Goal: Information Seeking & Learning: Learn about a topic

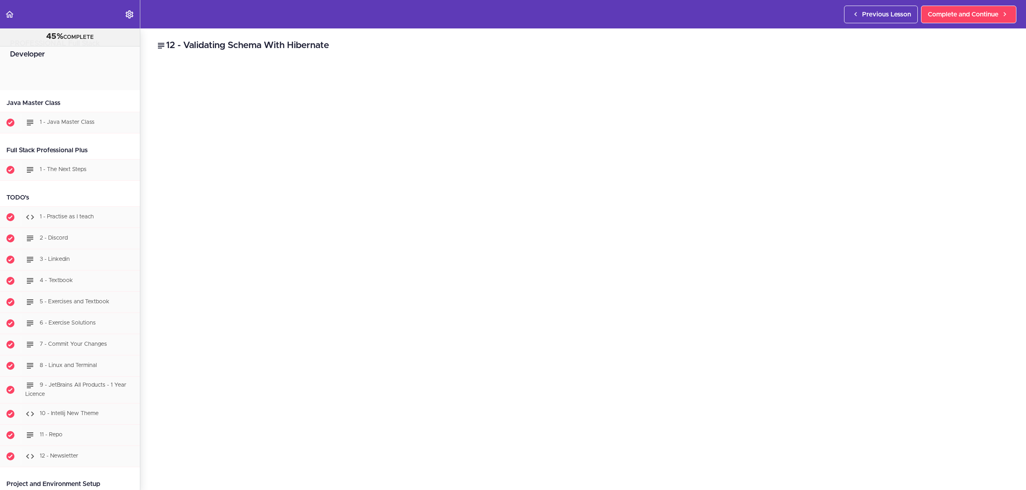
scroll to position [3023, 0]
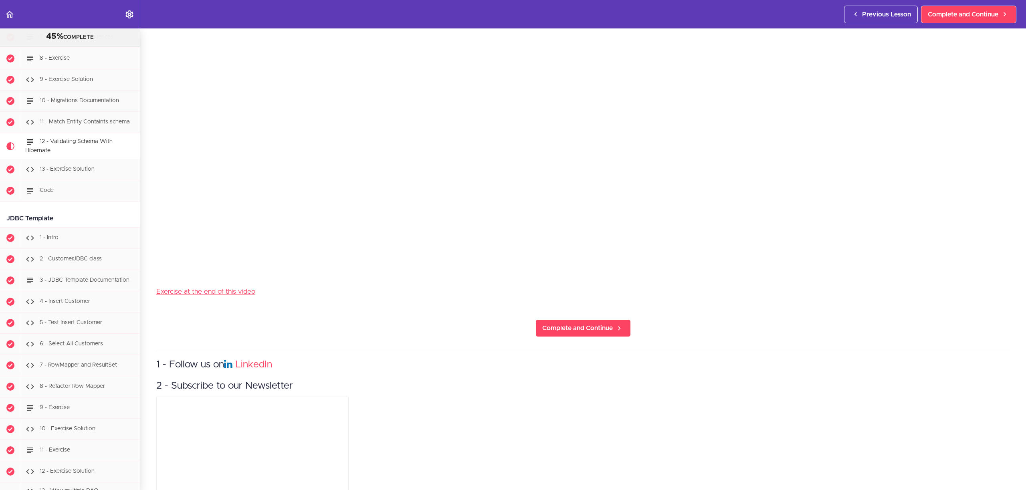
click at [147, 245] on section "PROFESSIONAL Full Stack Developer 45% COMPLETE Java Master Class 1 - Java Maste…" at bounding box center [513, 259] width 1026 height 462
click at [148, 305] on section "PROFESSIONAL Full Stack Developer 45% COMPLETE Java Master Class 1 - Java Maste…" at bounding box center [513, 259] width 1026 height 462
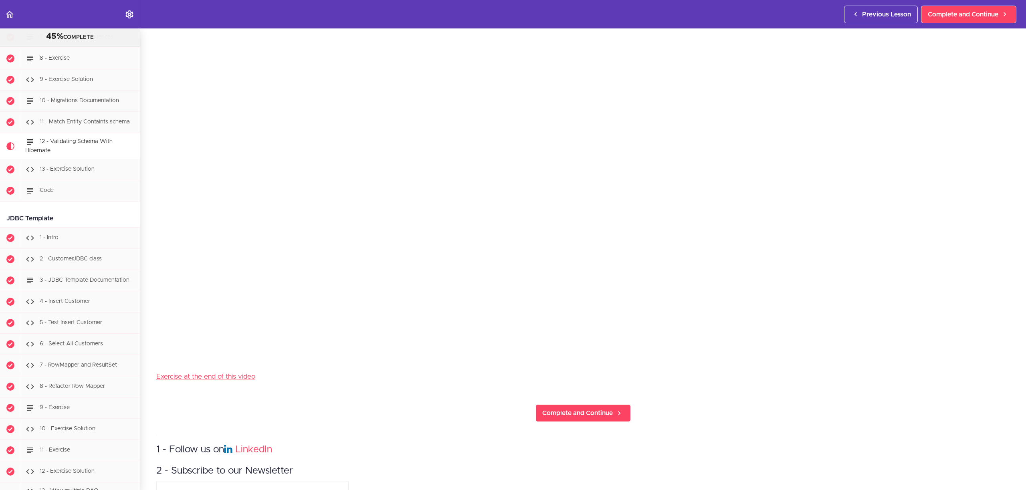
scroll to position [187, 0]
click at [224, 373] on link "Exercise at the end of this video" at bounding box center [205, 375] width 99 height 7
click at [924, 18] on link "Complete and Continue" at bounding box center [968, 15] width 95 height 18
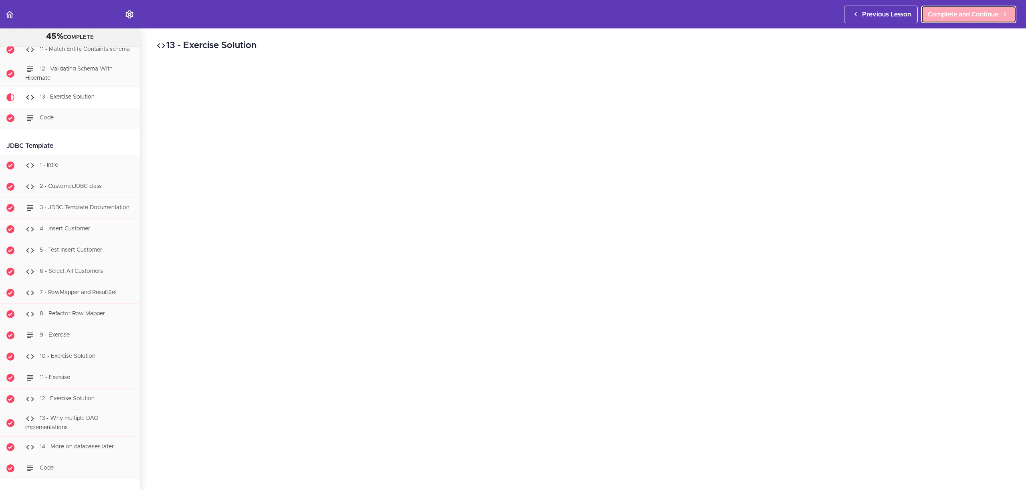
scroll to position [3135, 0]
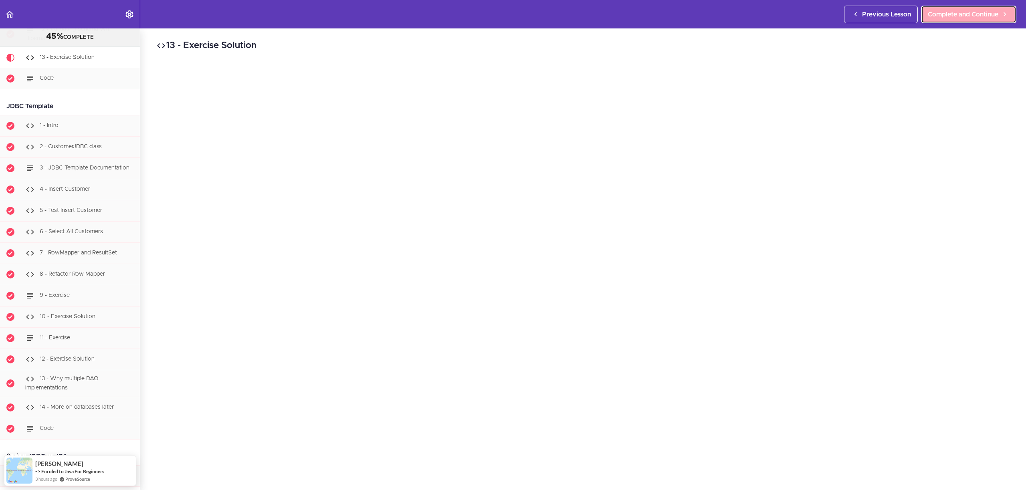
click at [931, 16] on span "Complete and Continue" at bounding box center [963, 15] width 71 height 10
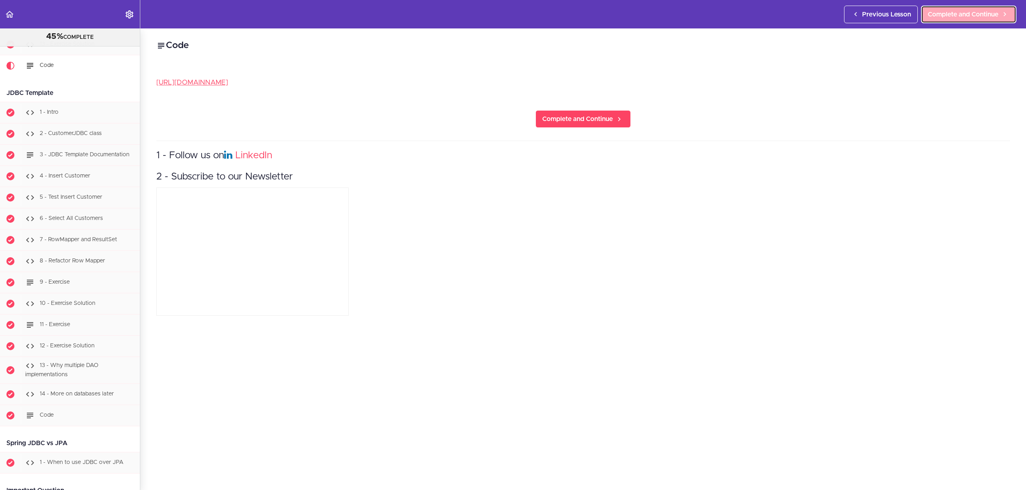
scroll to position [3156, 0]
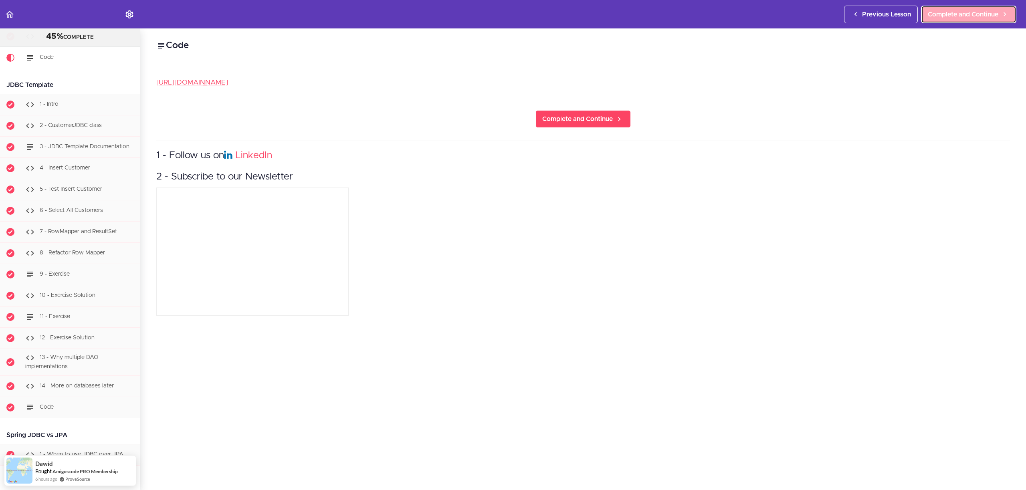
click at [931, 16] on span "Complete and Continue" at bounding box center [963, 15] width 71 height 10
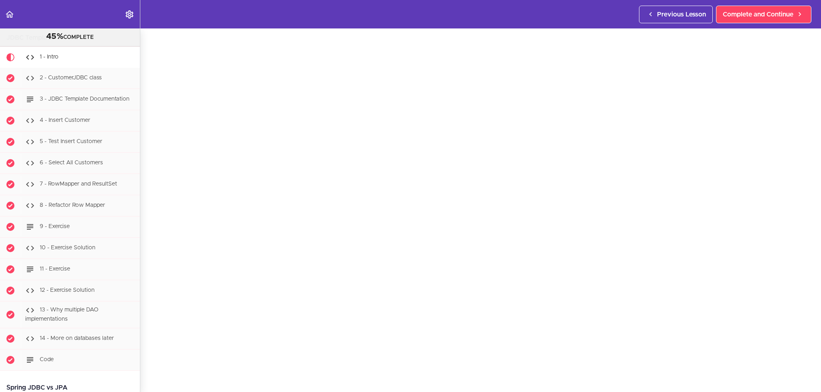
scroll to position [3203, 0]
click at [757, 14] on span "Complete and Continue" at bounding box center [758, 15] width 71 height 10
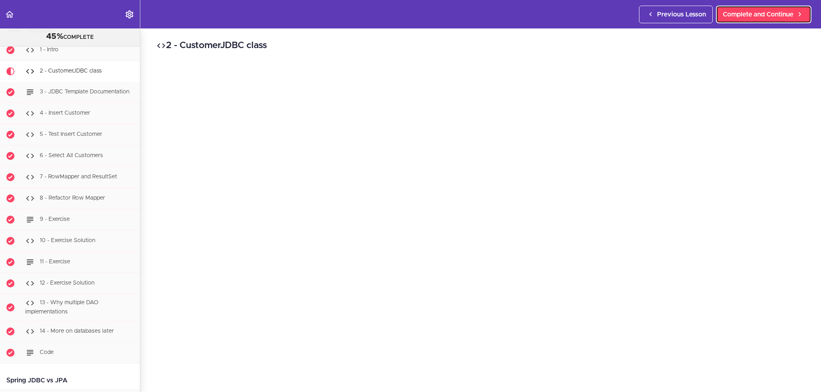
scroll to position [3211, 0]
click at [597, 16] on header "Autoplay Autocomplete Previous Lesson Complete and Continue" at bounding box center [410, 14] width 821 height 28
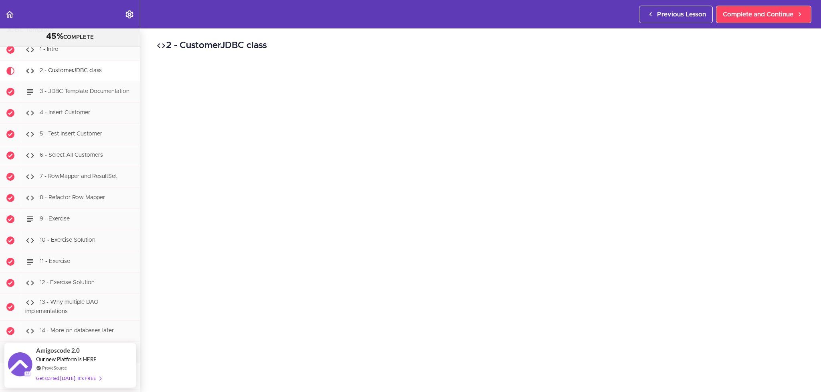
click at [802, 38] on div "2 - CustomerJDBC class Complete and Continue 1 - Follow us on LinkedIn 2 - Subs…" at bounding box center [480, 210] width 681 height 364
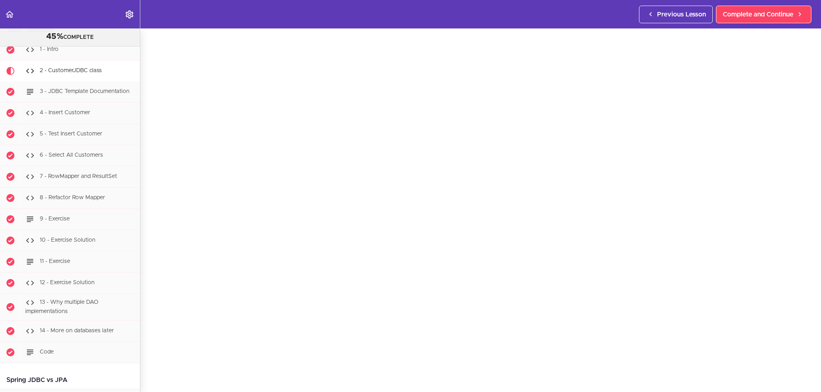
scroll to position [51, 0]
click at [151, 364] on section "PROFESSIONAL Full Stack Developer 45% COMPLETE Java Master Class 1 - Java Maste…" at bounding box center [410, 210] width 821 height 364
click at [151, 363] on section "PROFESSIONAL Full Stack Developer 45% COMPLETE Java Master Class 1 - Java Maste…" at bounding box center [410, 210] width 821 height 364
click at [744, 20] on link "Complete and Continue" at bounding box center [763, 15] width 95 height 18
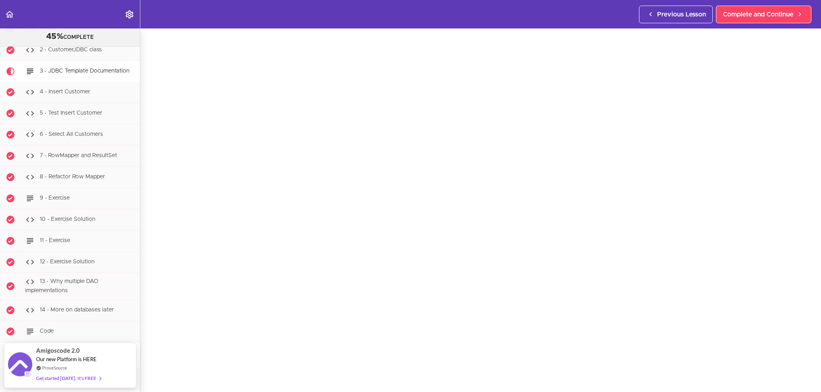
scroll to position [38, 0]
click at [806, 112] on div "3 - JDBC Template Documentation JDBC Template Docs Complete and Continue 1 - Fo…" at bounding box center [480, 172] width 681 height 364
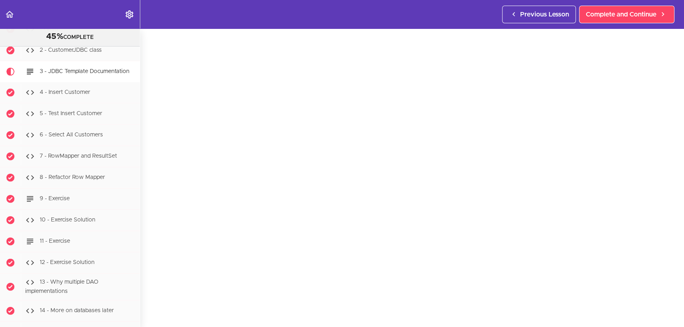
scroll to position [33, 0]
click at [644, 12] on span "Complete and Continue" at bounding box center [621, 15] width 71 height 10
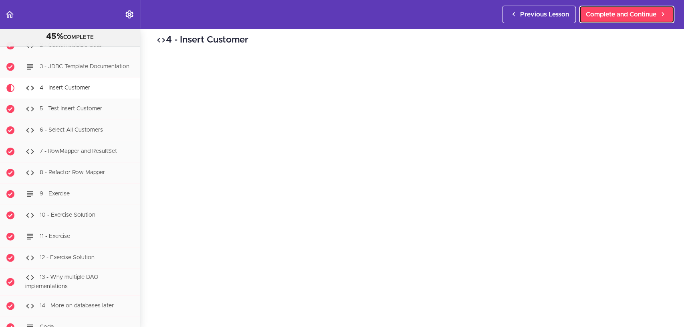
scroll to position [3248, 0]
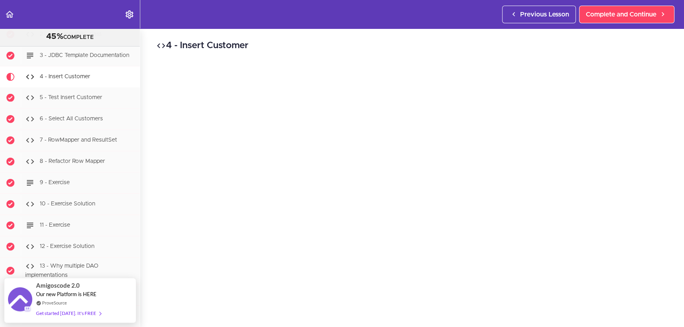
click at [150, 186] on div "4 - Insert Customer Complete and Continue 1 - Follow us on LinkedIn 2 - Subscri…" at bounding box center [412, 177] width 544 height 298
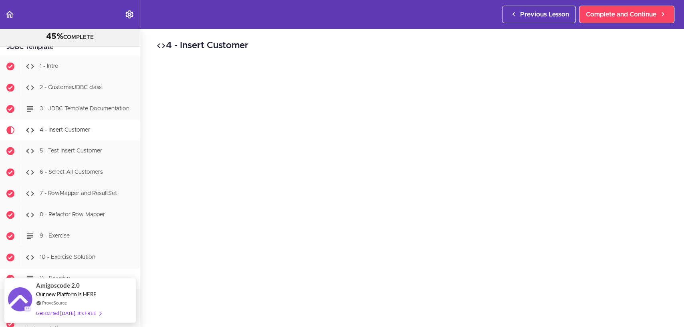
scroll to position [3199, 0]
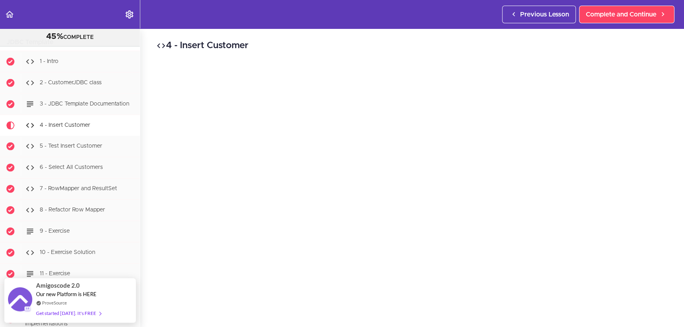
click at [147, 259] on div "4 - Insert Customer Complete and Continue 1 - Follow us on LinkedIn 2 - Subscri…" at bounding box center [412, 177] width 544 height 298
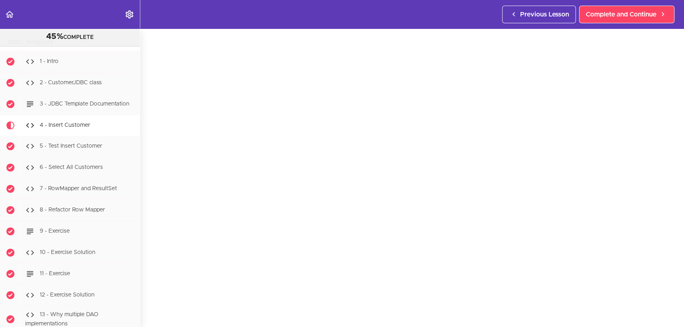
click at [670, 279] on div "4 - Insert Customer Complete and Continue 1 - Follow us on LinkedIn 2 - Subscri…" at bounding box center [412, 148] width 544 height 298
click at [672, 279] on div "4 - Insert Customer Complete and Continue 1 - Follow us on LinkedIn 2 - Subscri…" at bounding box center [412, 151] width 544 height 298
click at [145, 302] on section "PROFESSIONAL Full Stack Developer 45% COMPLETE Java Master Class 1 - Java Maste…" at bounding box center [342, 177] width 684 height 298
click at [669, 100] on div "4 - Insert Customer Complete and Continue 1 - Follow us on LinkedIn 2 - Subscri…" at bounding box center [412, 151] width 544 height 298
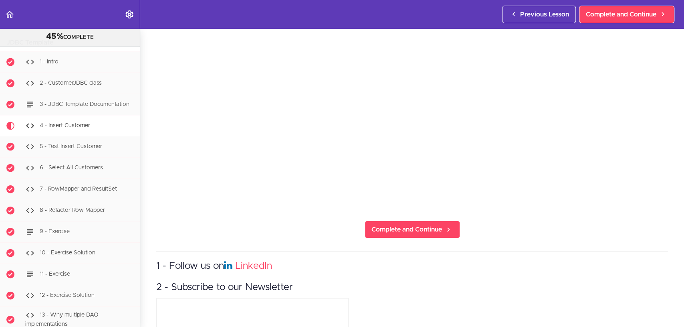
scroll to position [144, 0]
click at [626, 17] on span "Complete and Continue" at bounding box center [621, 15] width 71 height 10
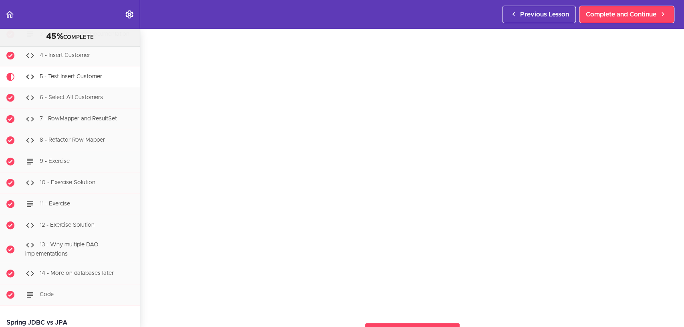
scroll to position [32, 0]
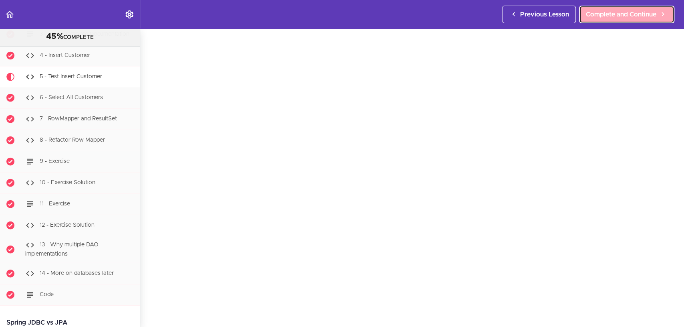
click at [619, 13] on span "Complete and Continue" at bounding box center [621, 15] width 71 height 10
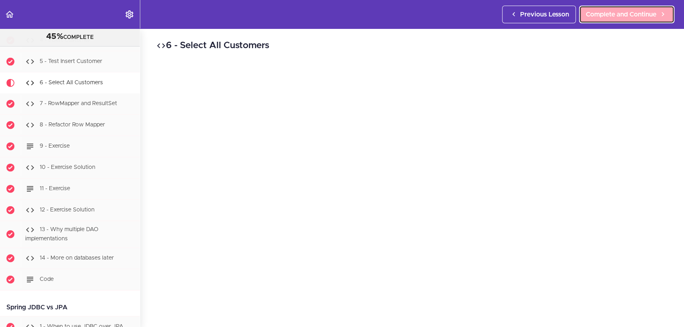
scroll to position [3290, 0]
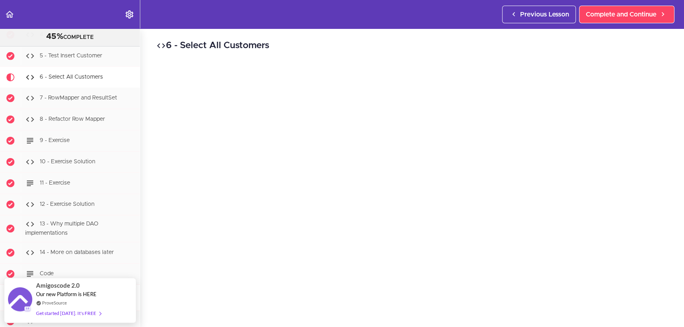
click at [464, 42] on h2 "6 - Select All Customers" at bounding box center [412, 46] width 512 height 14
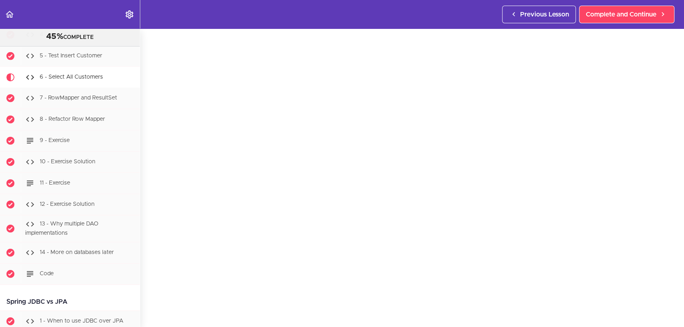
scroll to position [34, 0]
click at [437, 17] on header "Autoplay Autocomplete Previous Lesson Complete and Continue" at bounding box center [342, 14] width 684 height 28
click at [147, 156] on div "6 - Select All Customers Complete and Continue 1 - Follow us on LinkedIn 2 - Su…" at bounding box center [412, 143] width 544 height 298
click at [607, 18] on span "Complete and Continue" at bounding box center [621, 15] width 71 height 10
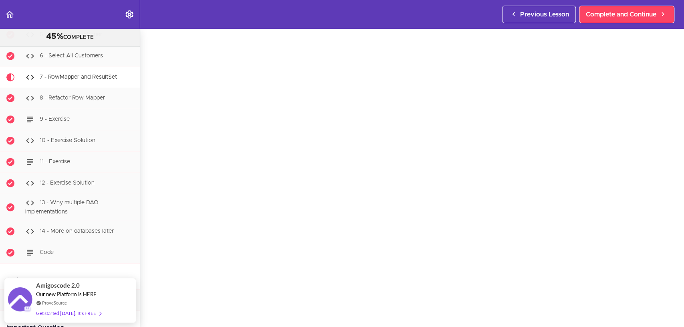
scroll to position [24, 0]
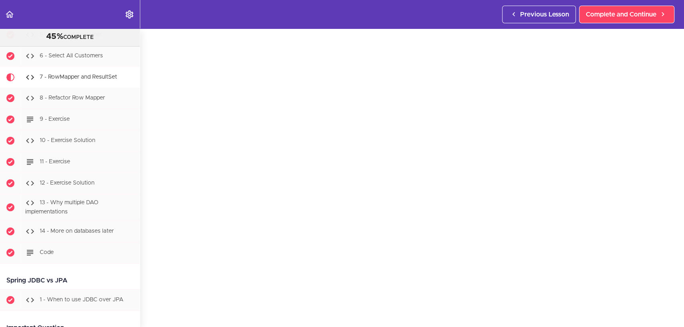
click at [153, 224] on div "7 - RowMapper and ResultSet Complete and Continue 1 - Follow us on LinkedIn 2 -…" at bounding box center [412, 153] width 544 height 298
